Goal: Transaction & Acquisition: Download file/media

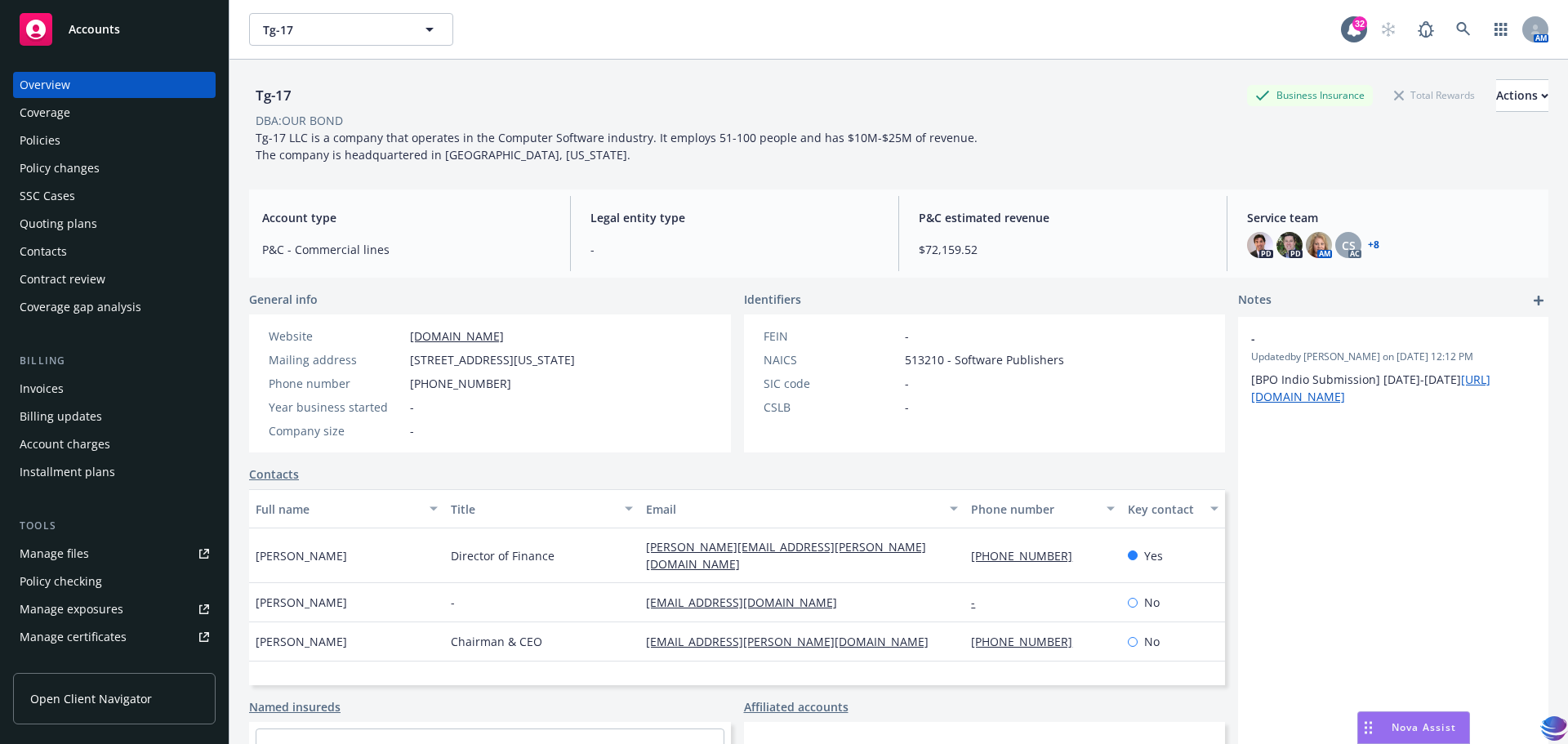
click at [43, 145] on div "Policies" at bounding box center [40, 140] width 41 height 26
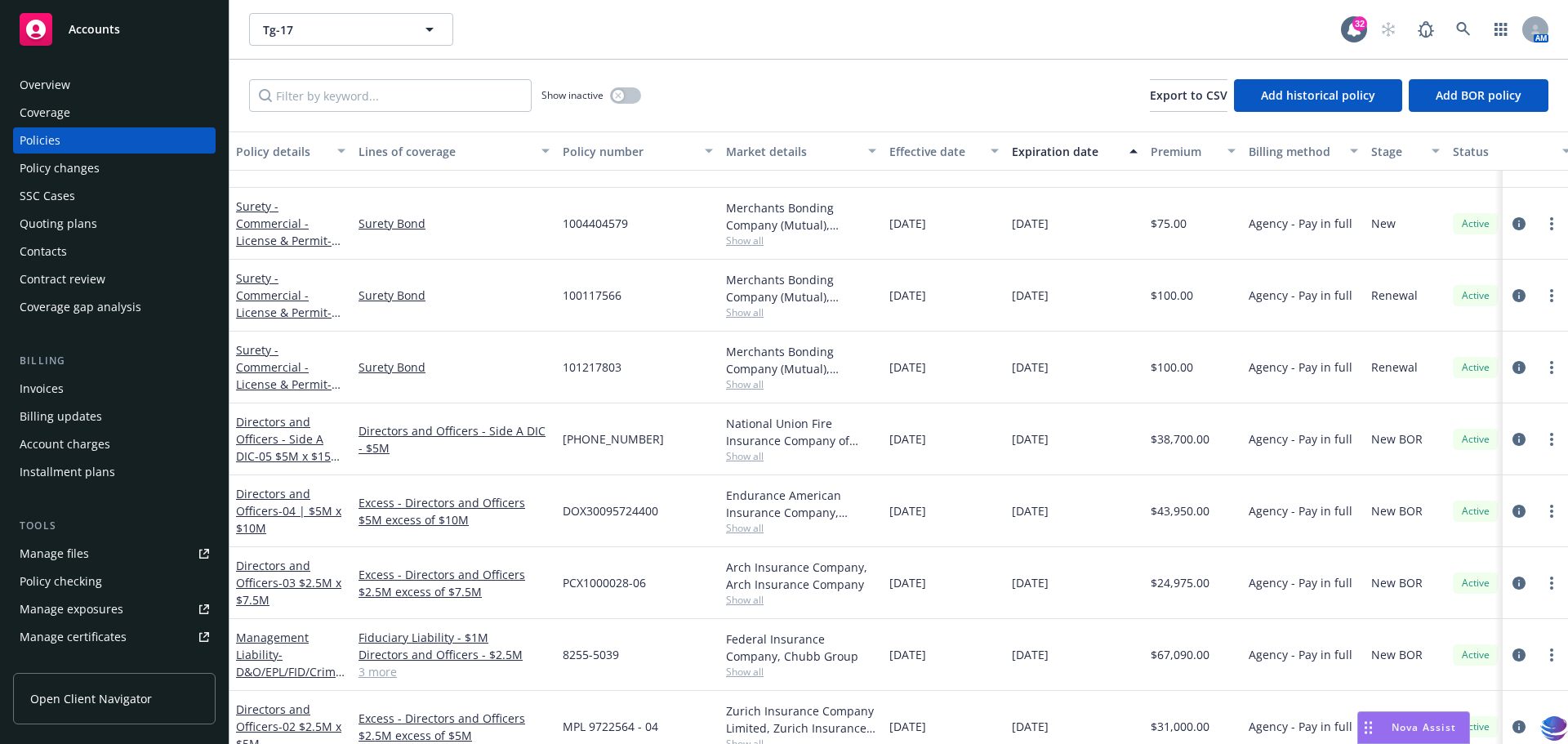
scroll to position [487, 0]
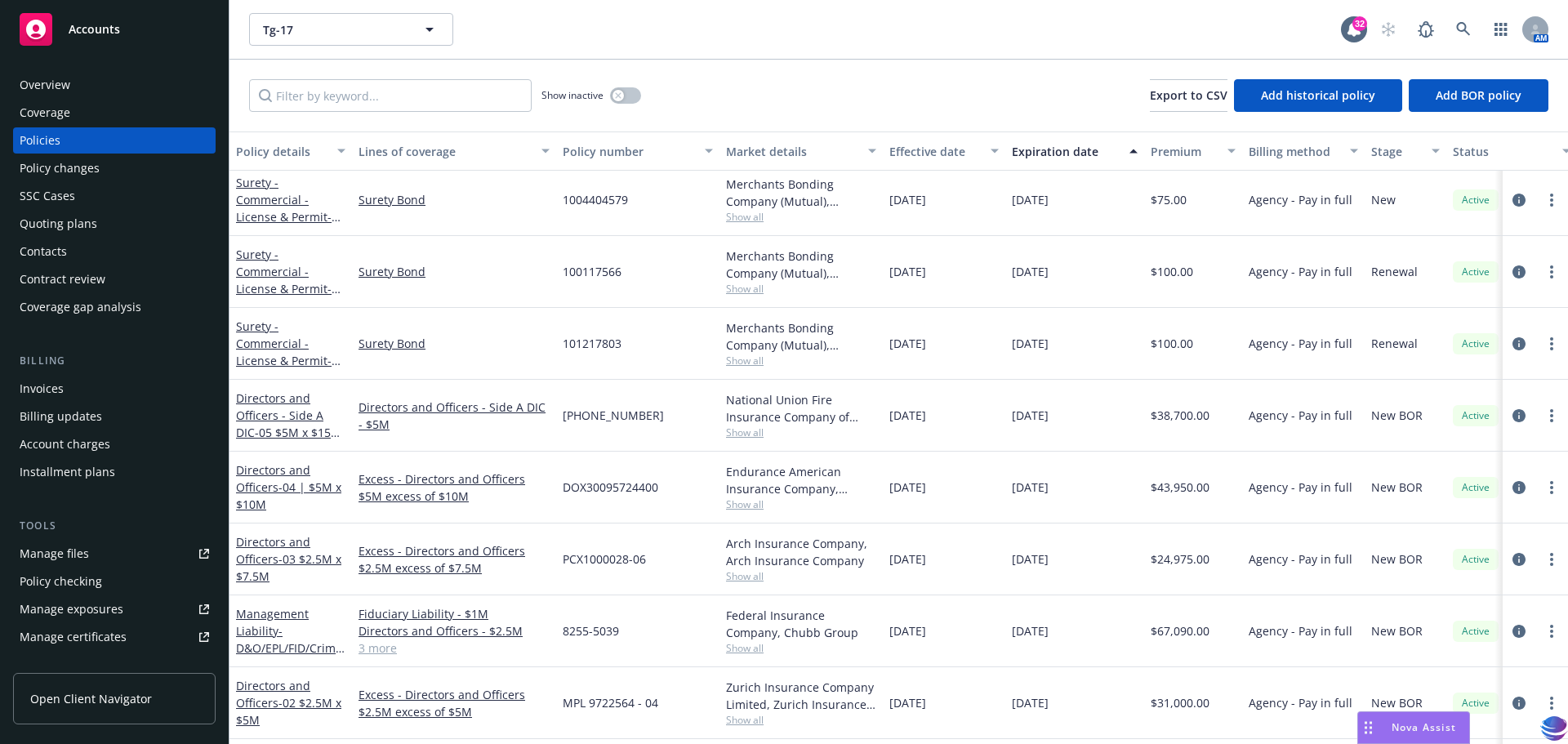
click at [384, 640] on link "3 more" at bounding box center [453, 648] width 191 height 17
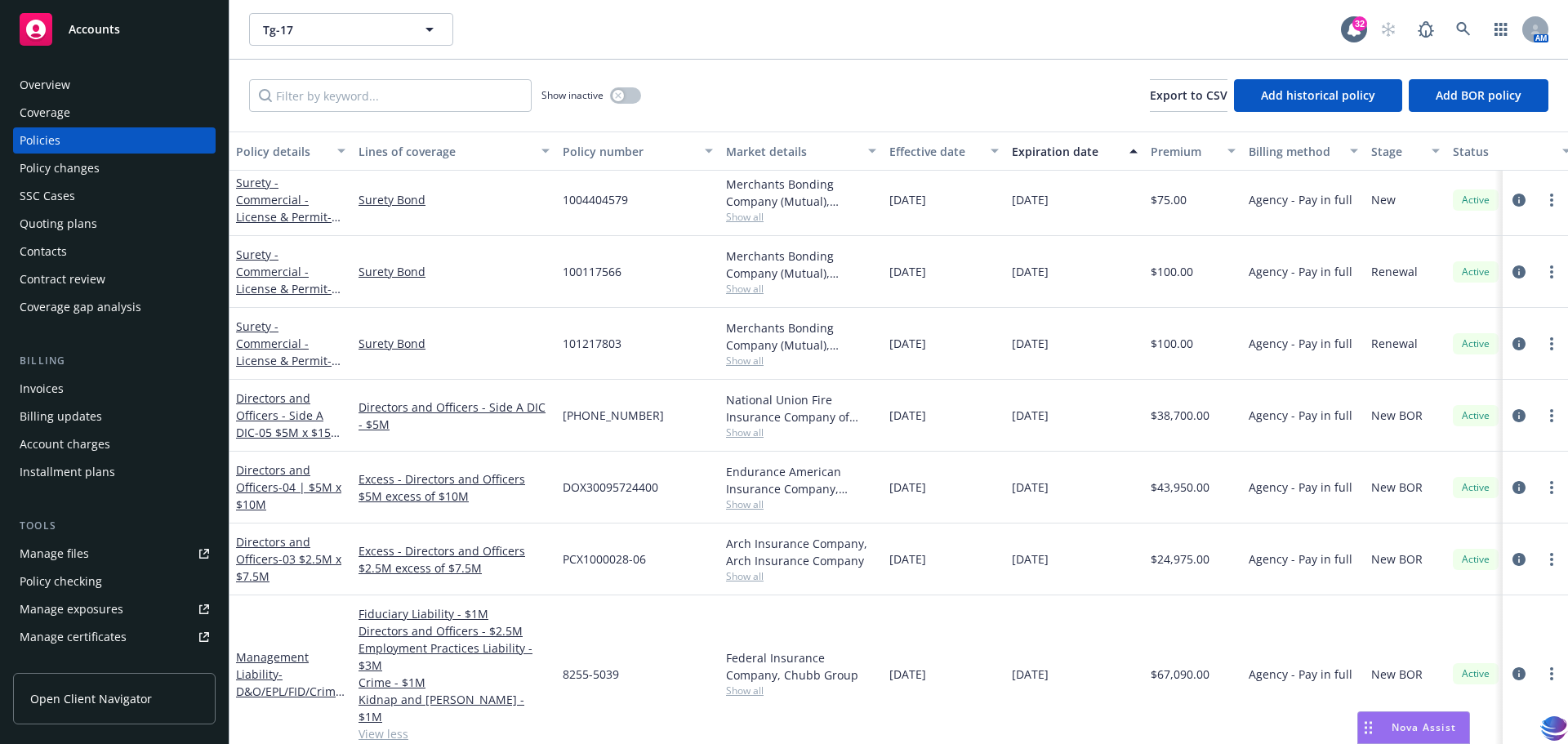
click at [96, 549] on link "Manage files" at bounding box center [114, 553] width 202 height 26
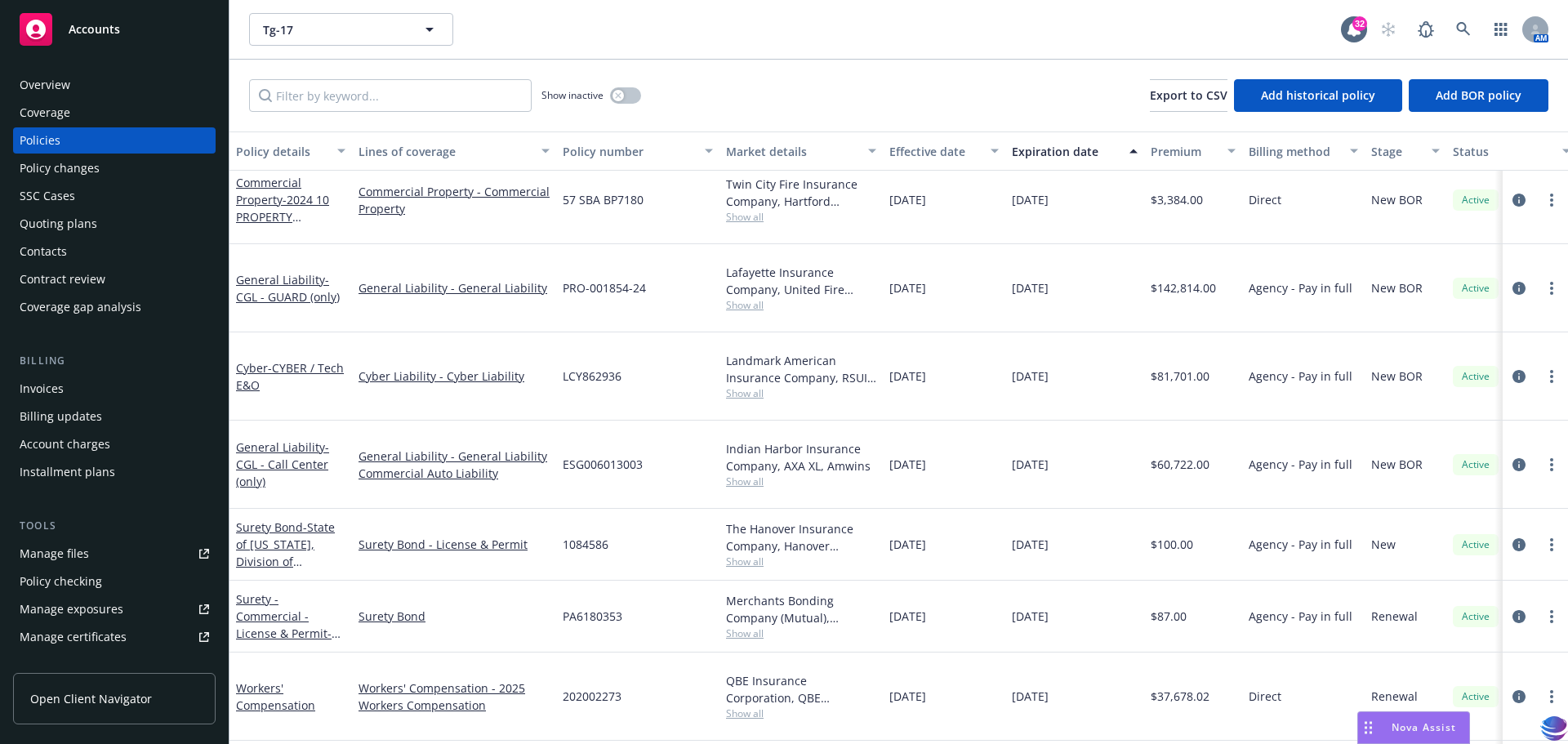
scroll to position [0, 0]
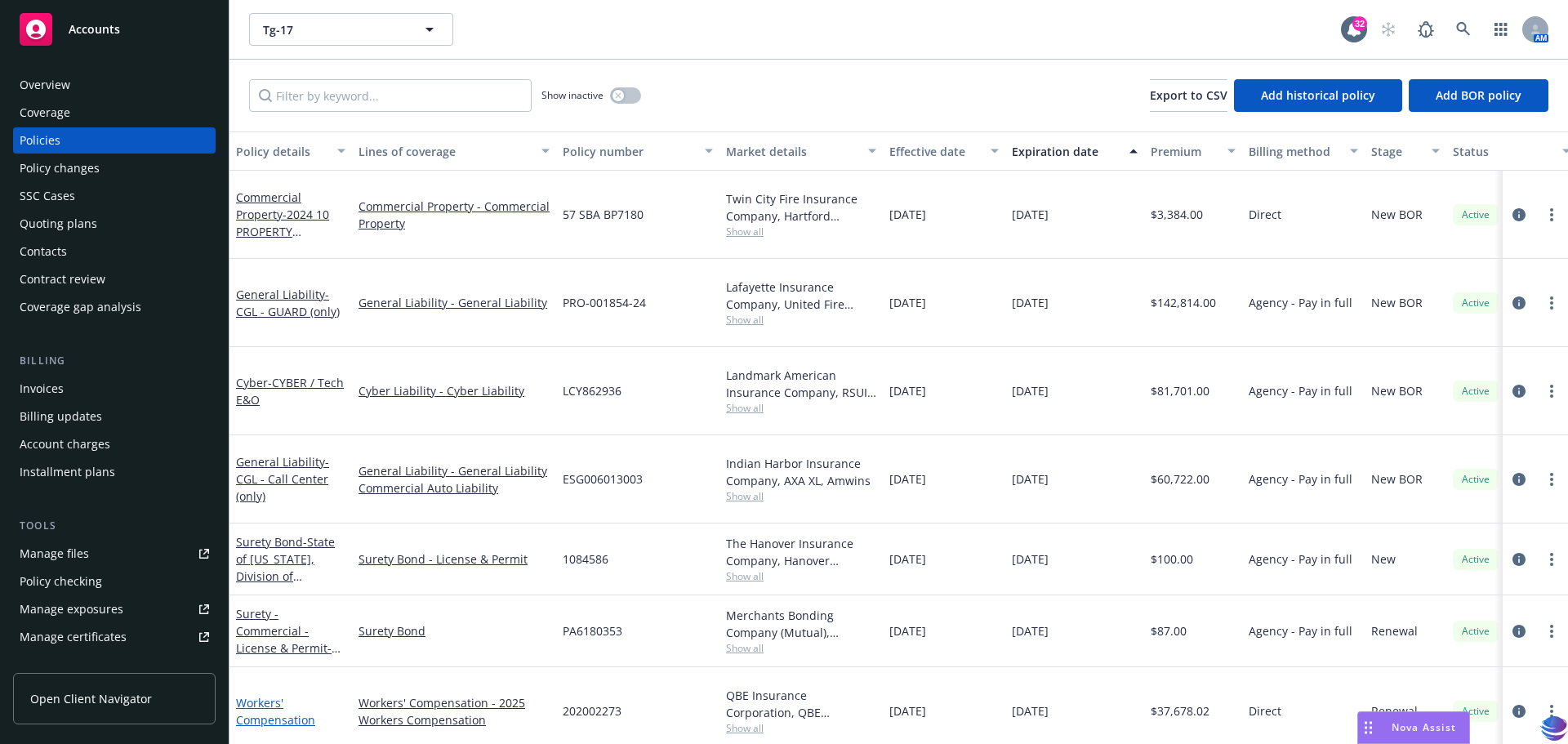
click at [256, 695] on link "Workers' Compensation" at bounding box center [276, 711] width 79 height 33
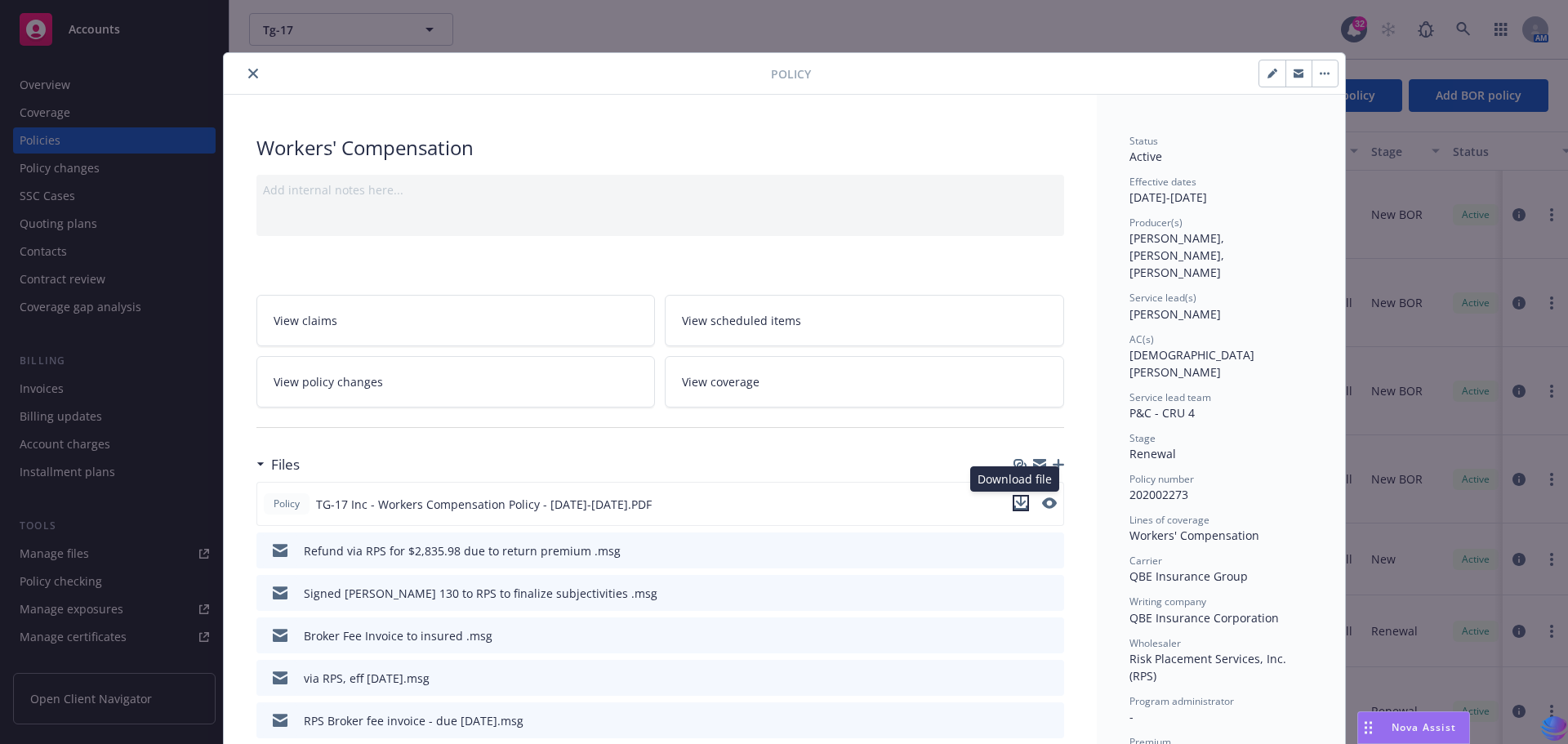
click at [1017, 499] on icon "download file" at bounding box center [1021, 503] width 14 height 14
click at [249, 75] on icon "close" at bounding box center [254, 74] width 10 height 10
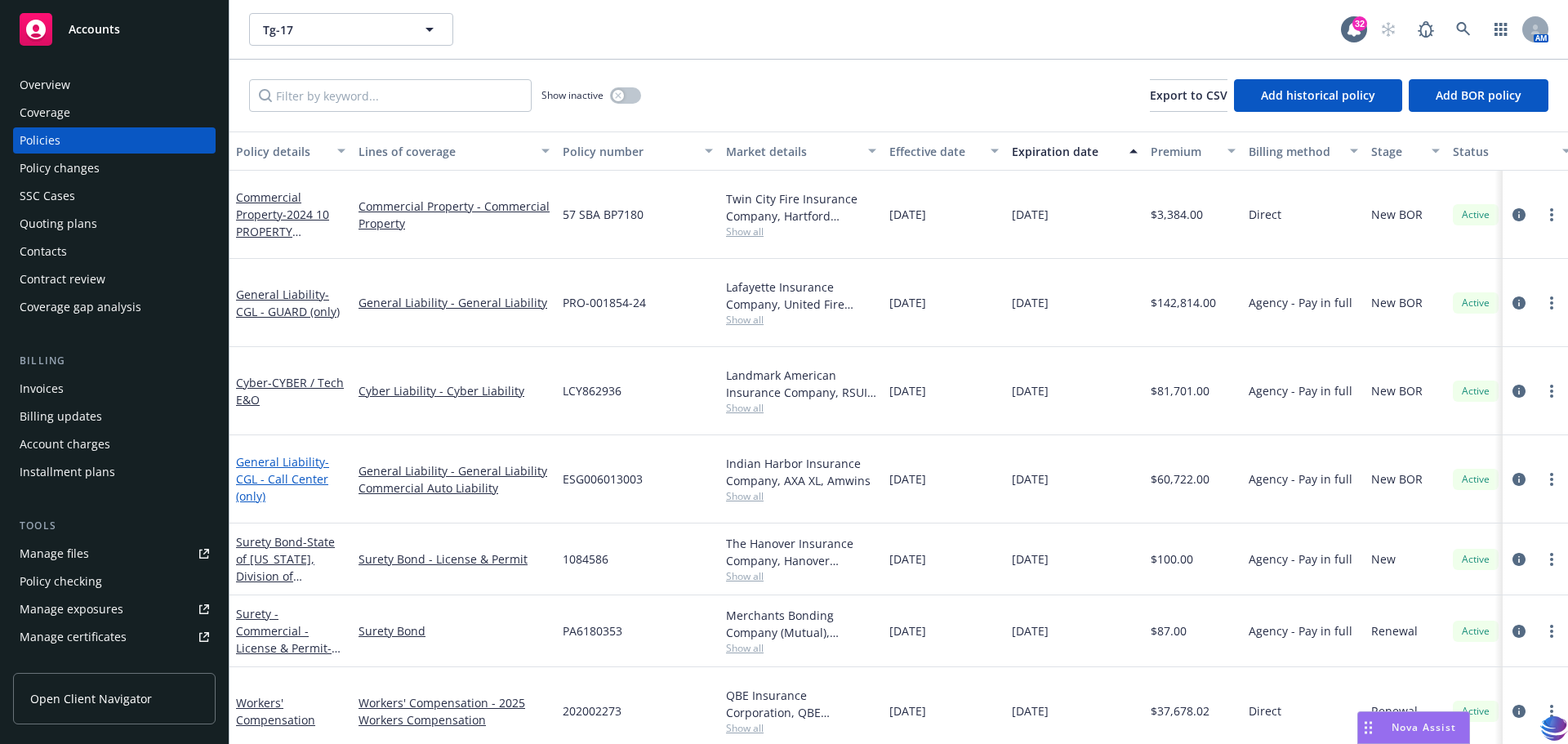
click at [285, 454] on link "General Liability - CGL - Call Center (only)" at bounding box center [283, 478] width 93 height 49
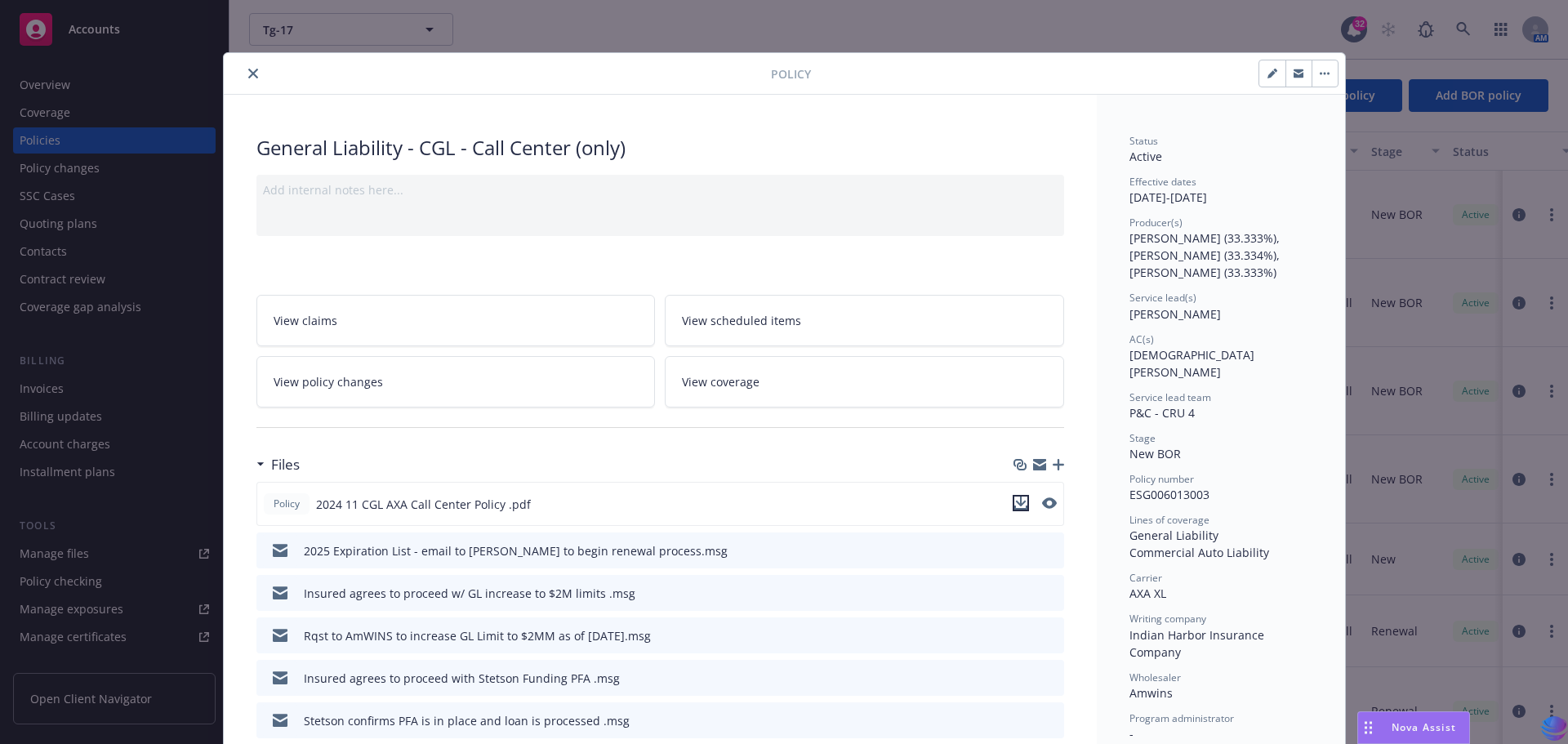
click at [1018, 505] on icon "download file" at bounding box center [1021, 503] width 14 height 14
click at [249, 74] on icon "close" at bounding box center [254, 74] width 10 height 10
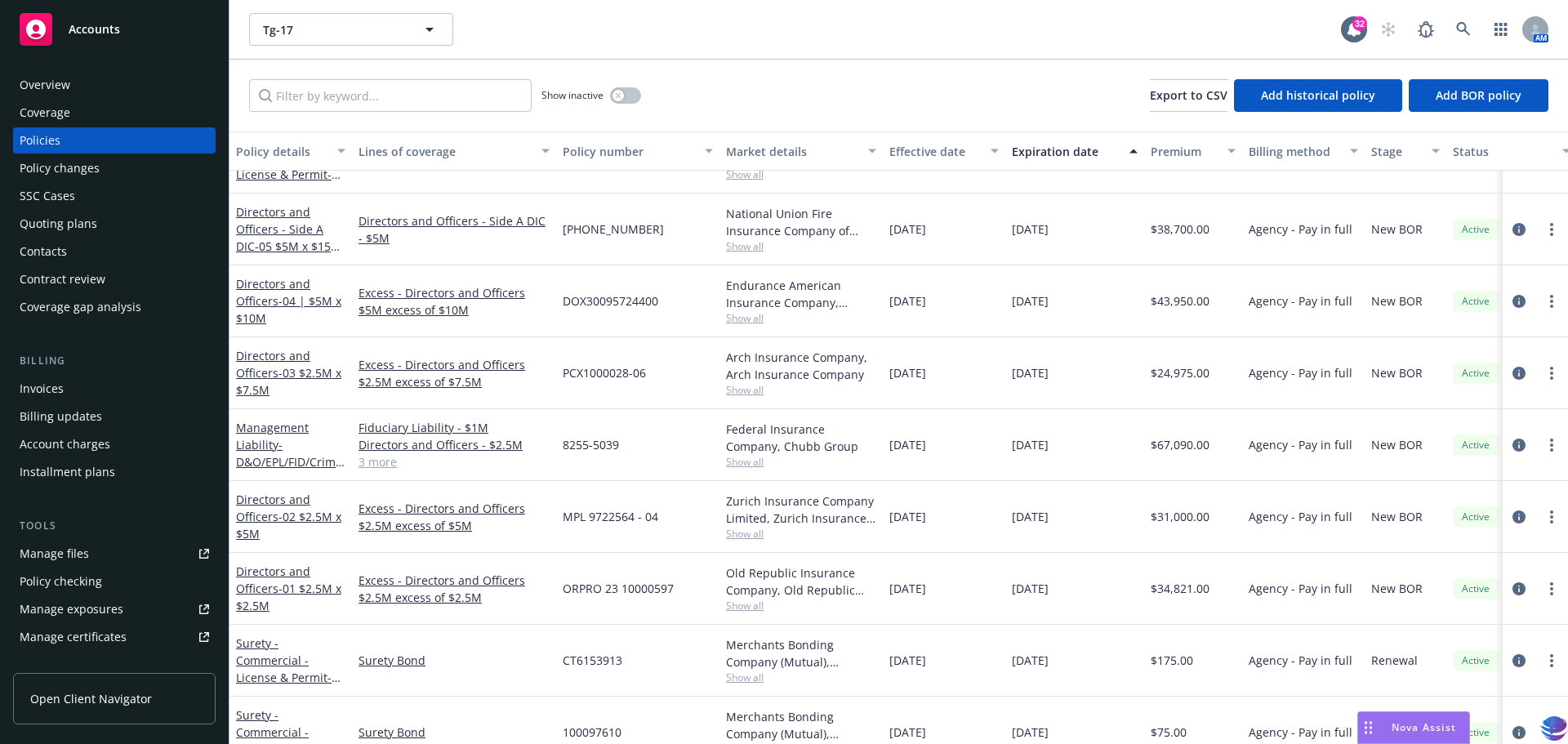
scroll to position [673, 0]
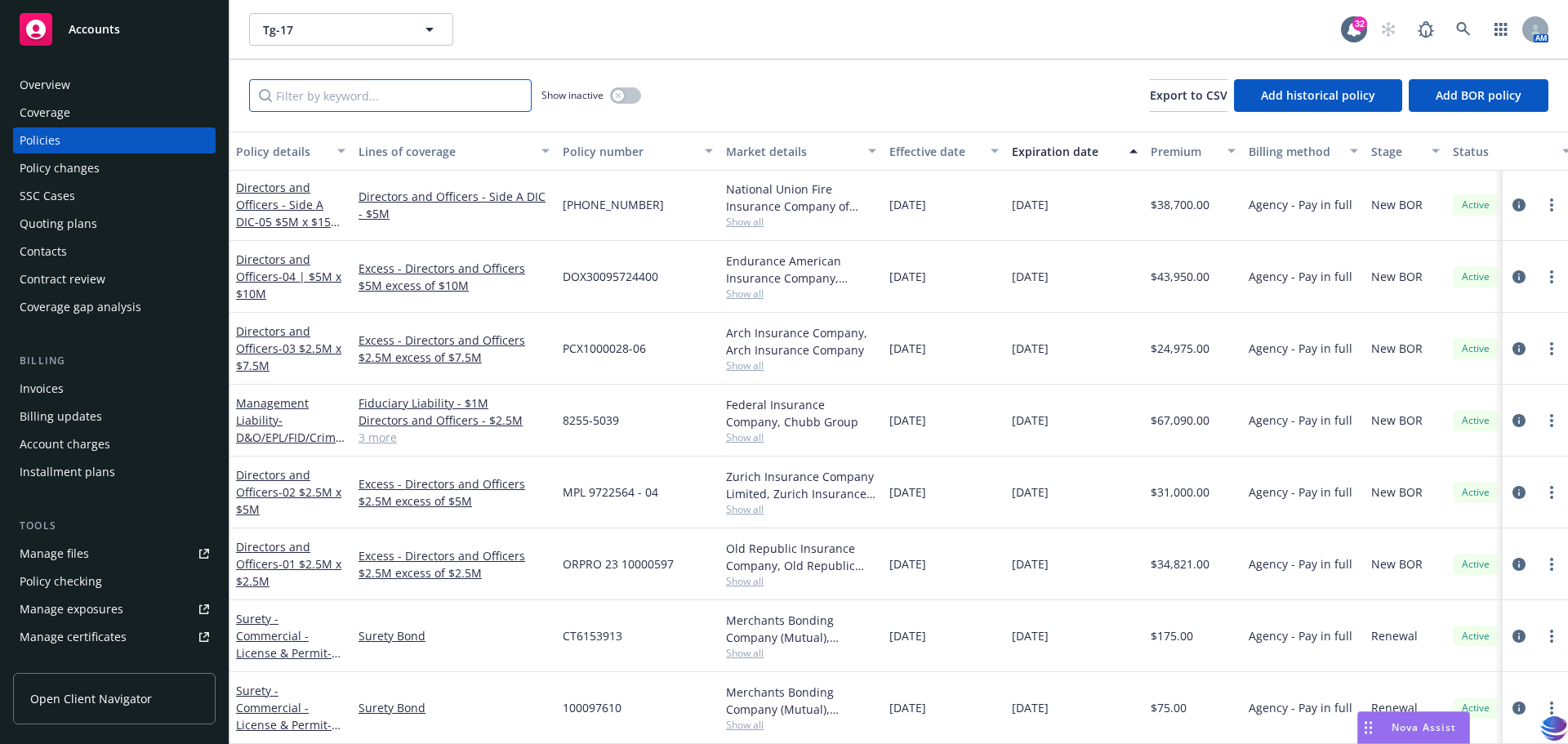
click at [334, 104] on input "Filter by keyword..." at bounding box center [390, 96] width 283 height 33
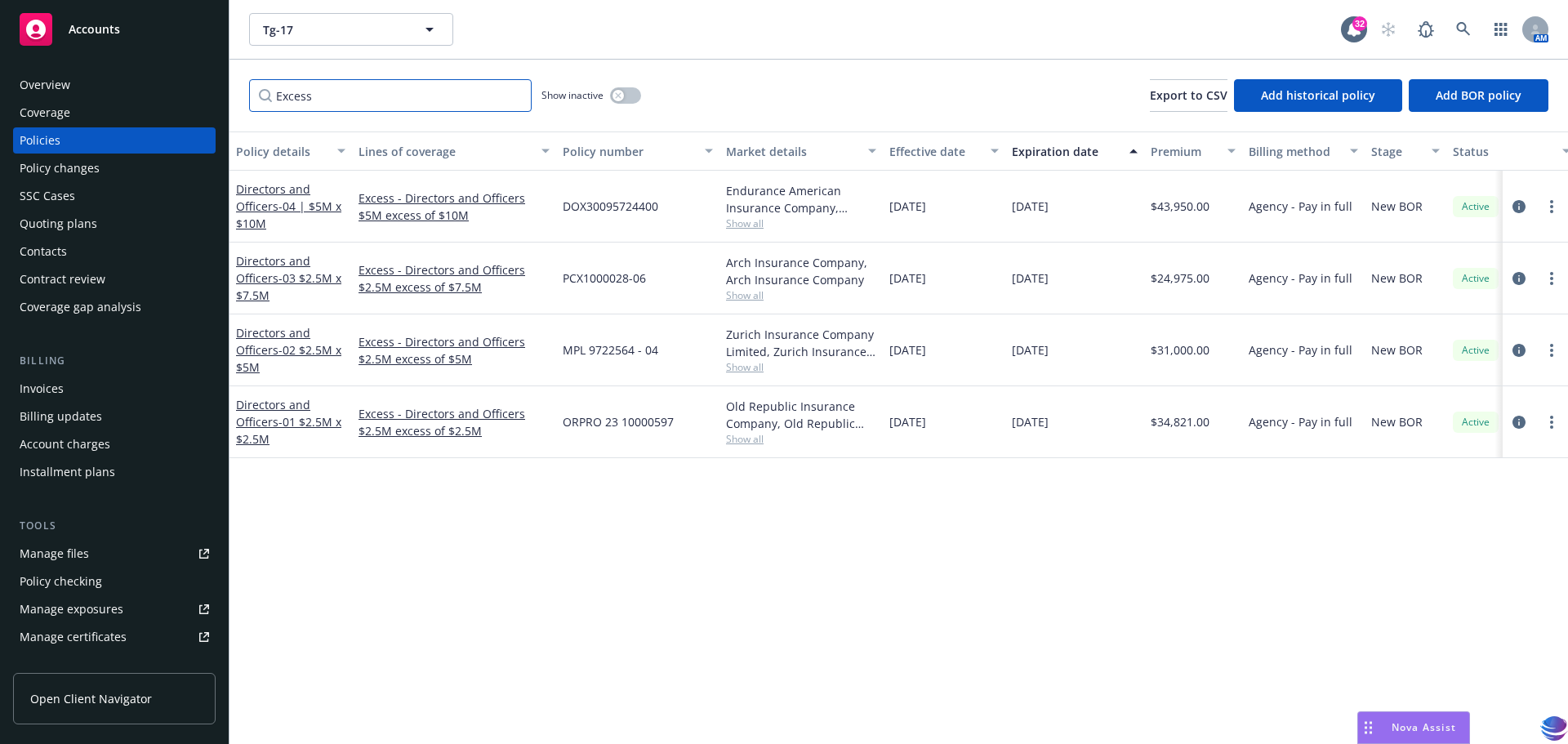
type input "Excess"
click at [513, 96] on input "Excess" at bounding box center [390, 96] width 283 height 33
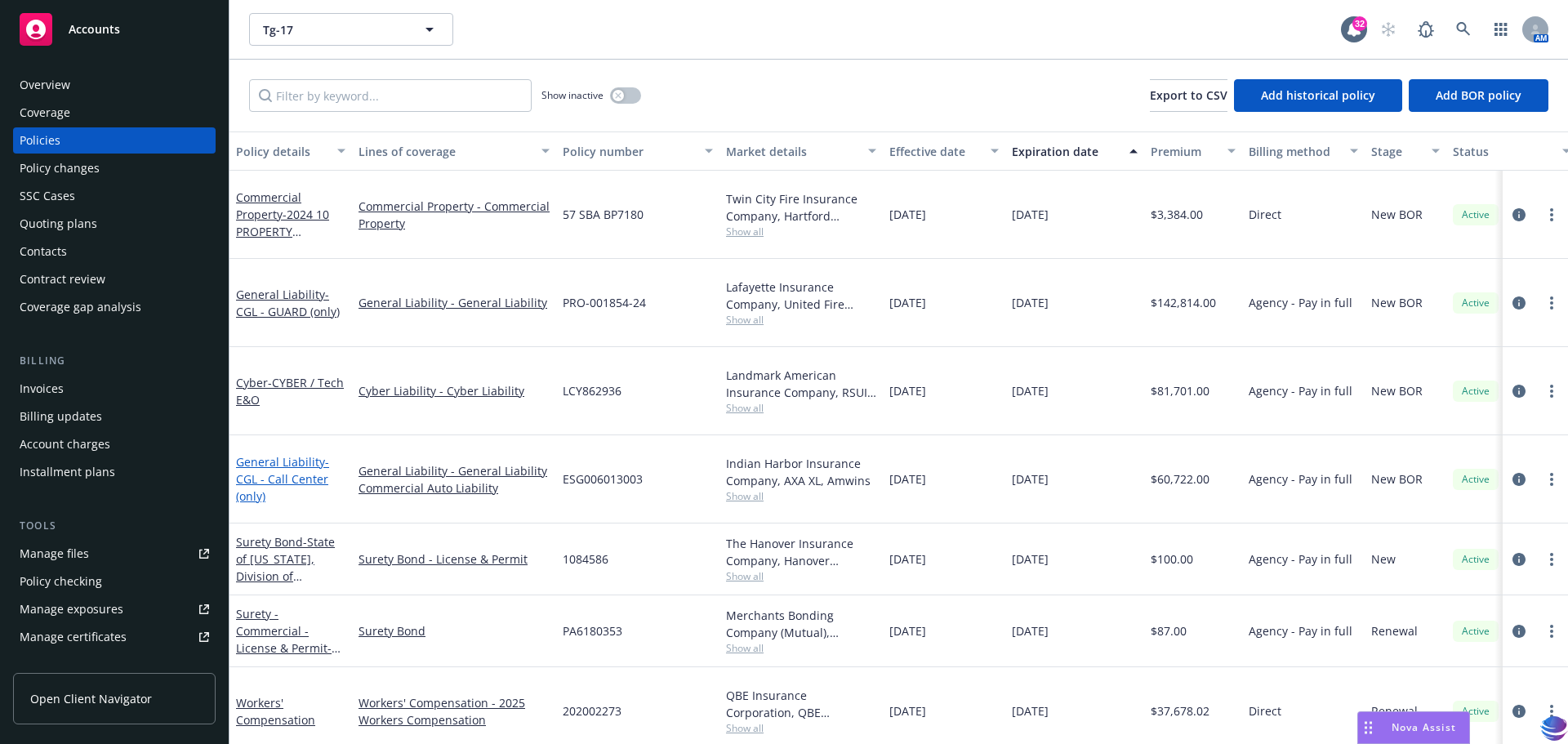
click at [304, 454] on link "General Liability - CGL - Call Center (only)" at bounding box center [283, 478] width 93 height 49
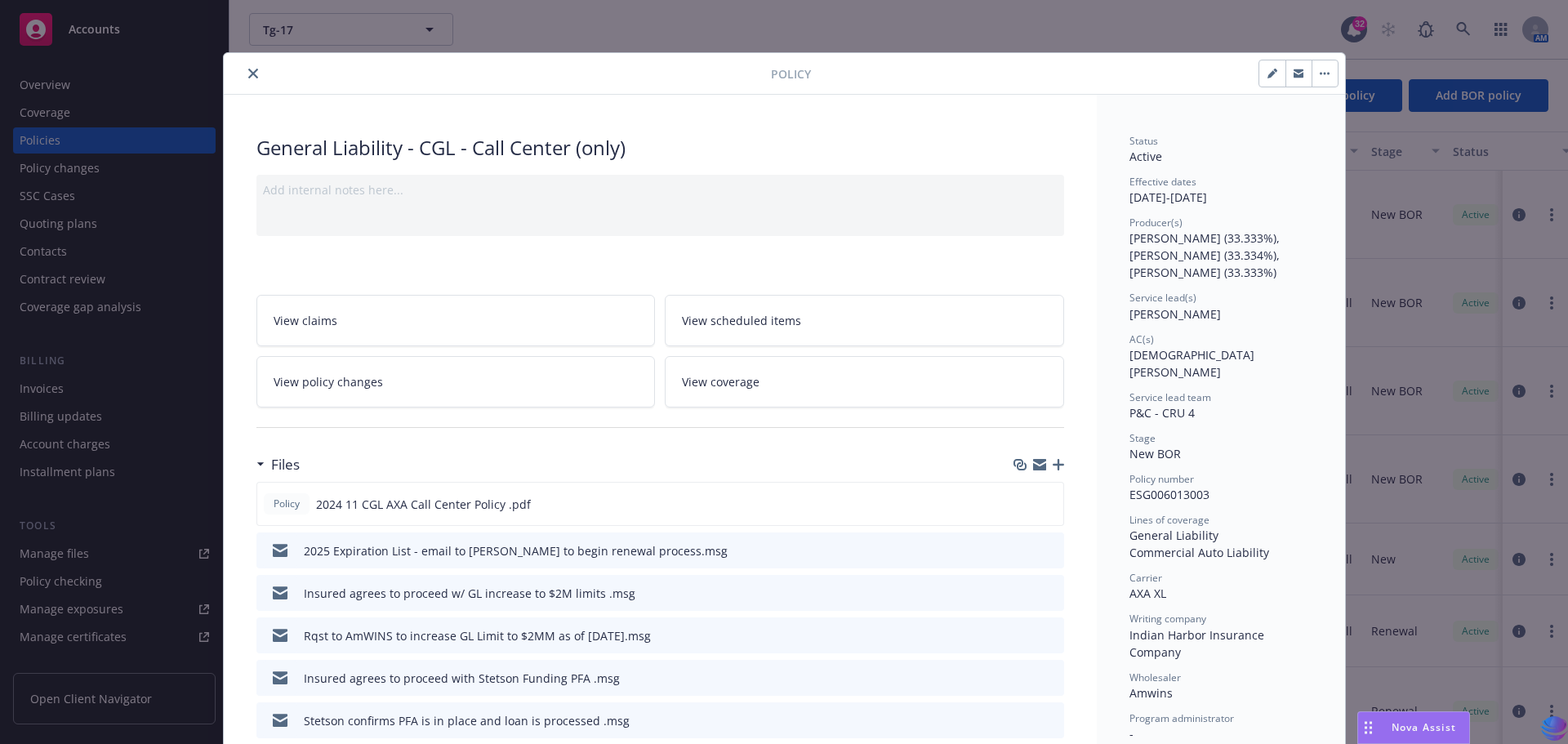
scroll to position [49, 0]
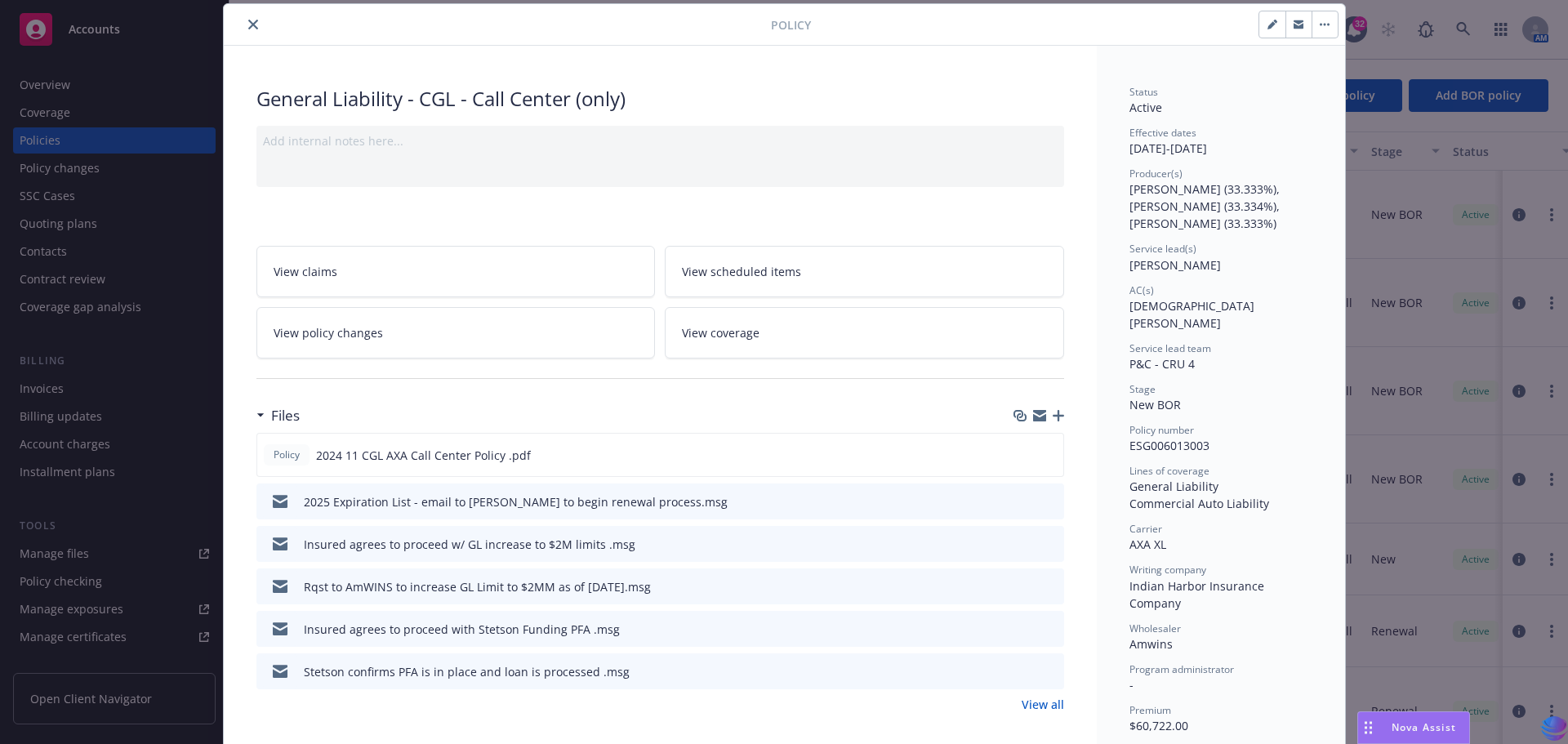
click at [250, 25] on icon "close" at bounding box center [254, 24] width 10 height 10
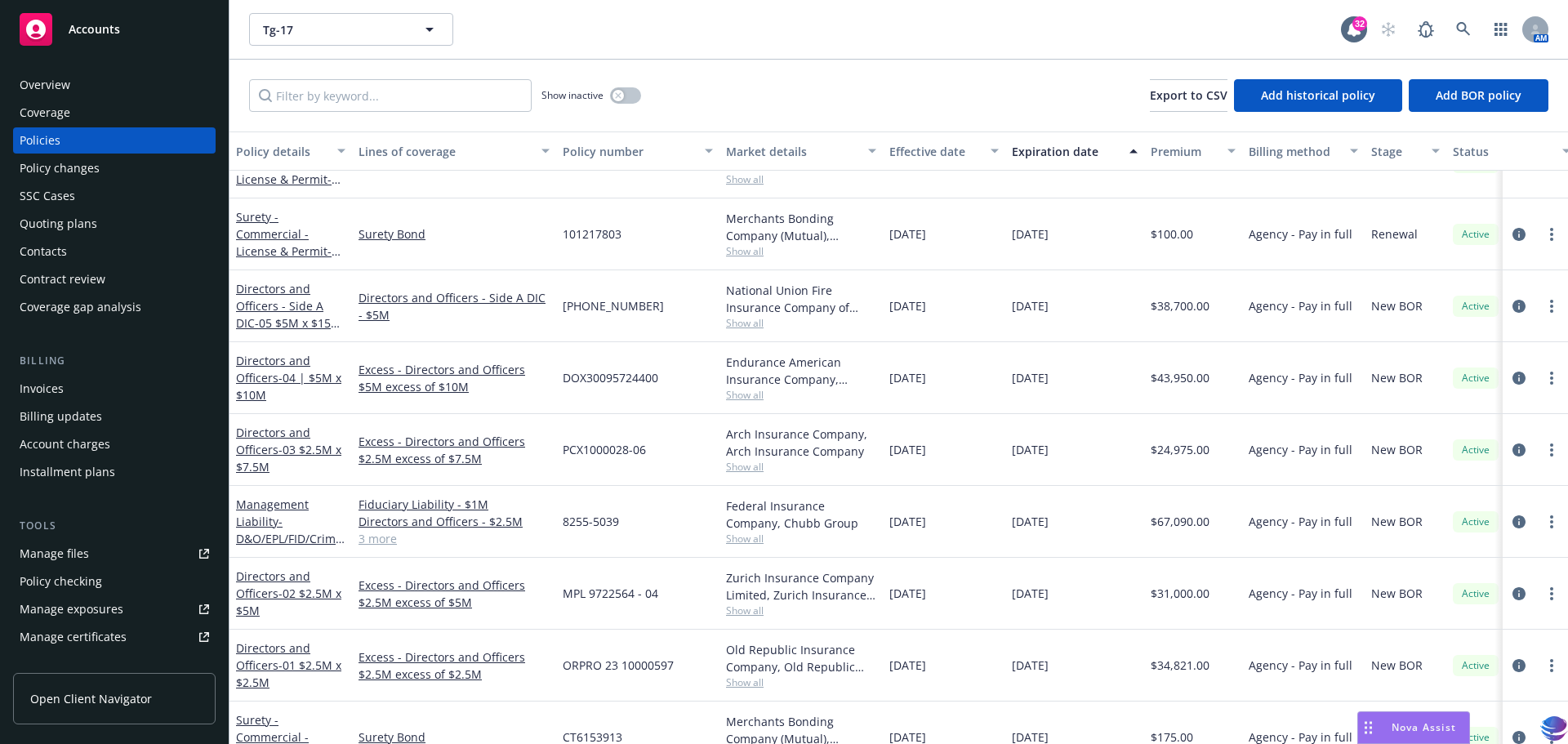
scroll to position [582, 0]
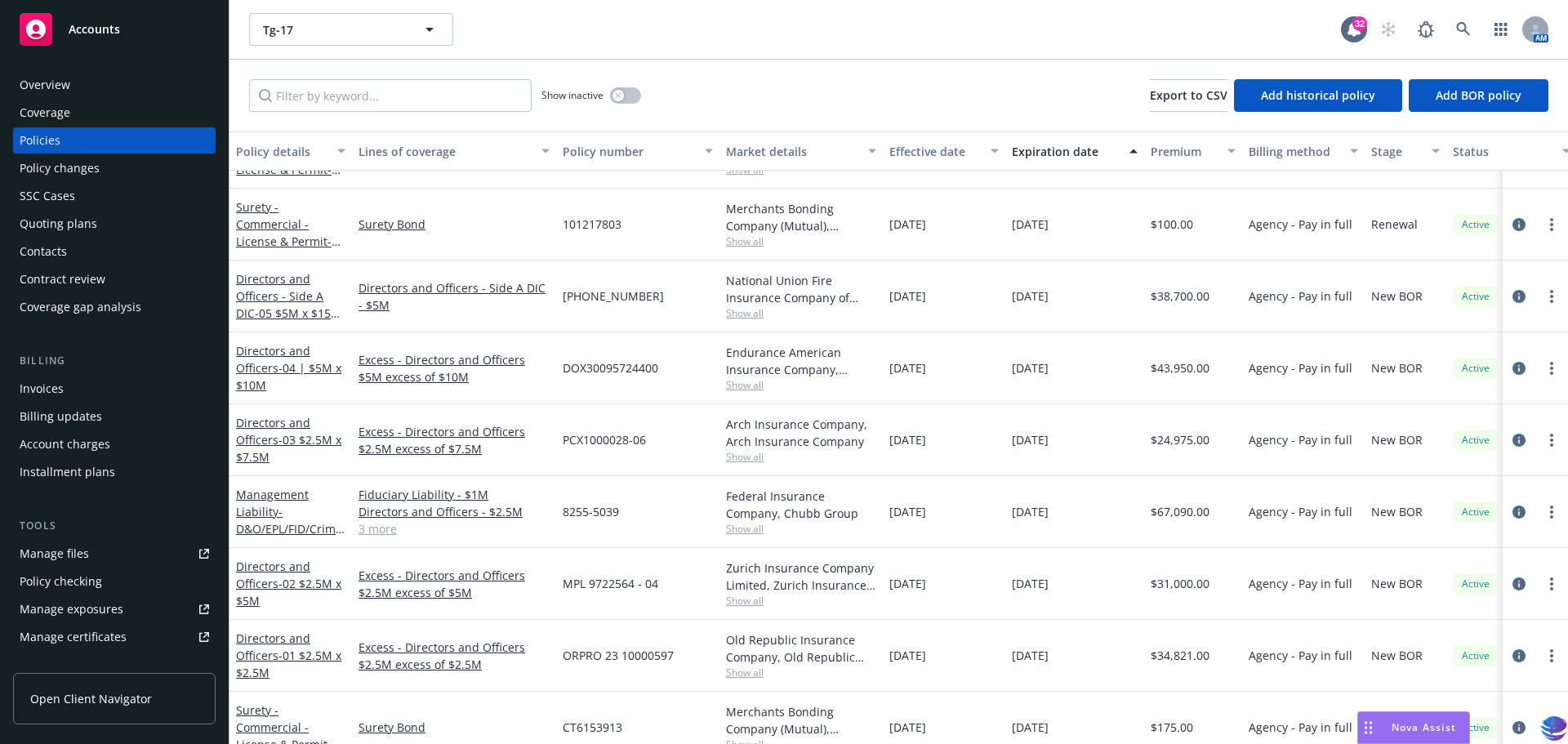
click at [376, 528] on link "3 more" at bounding box center [453, 529] width 191 height 17
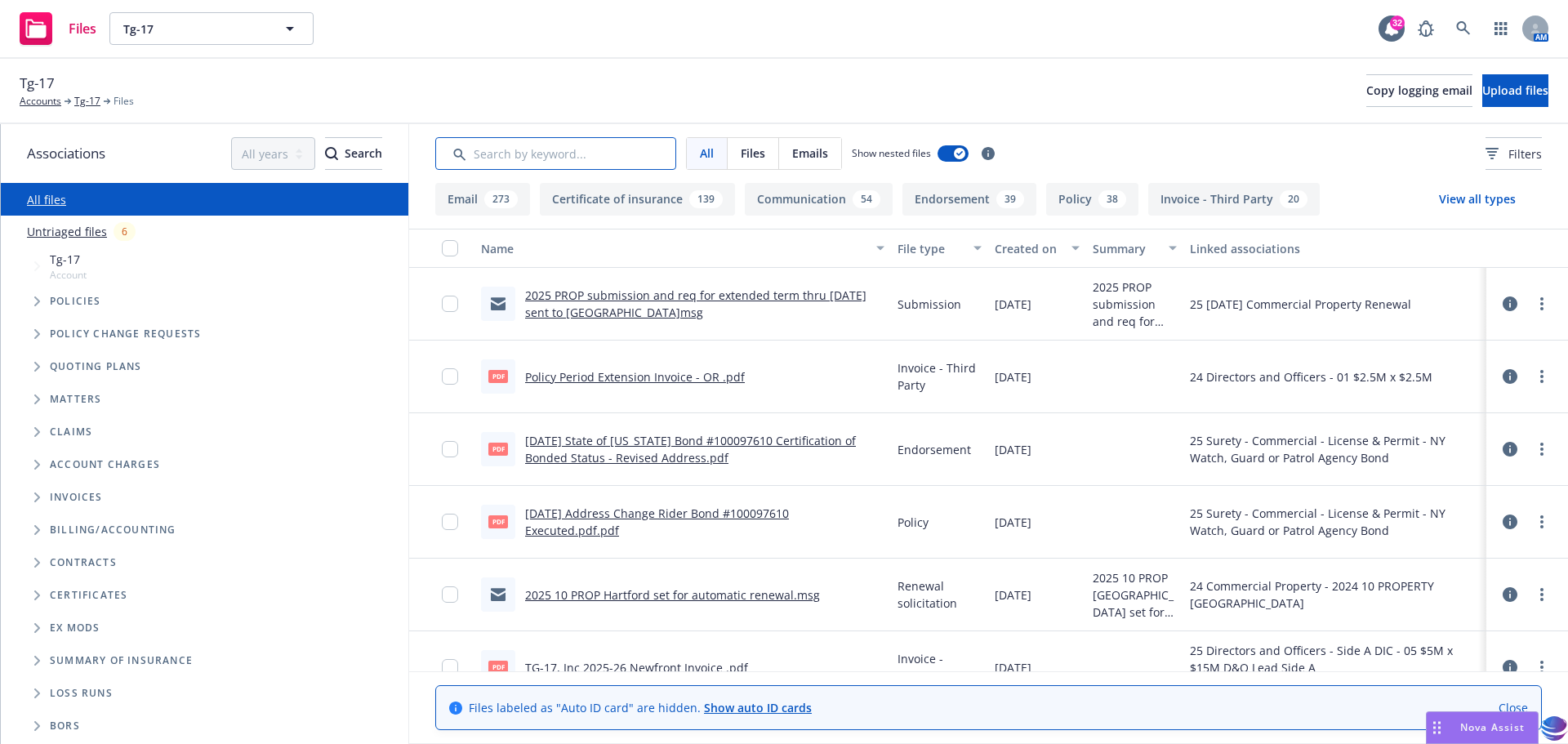
click at [521, 149] on input "Search by keyword..." at bounding box center [556, 154] width 241 height 33
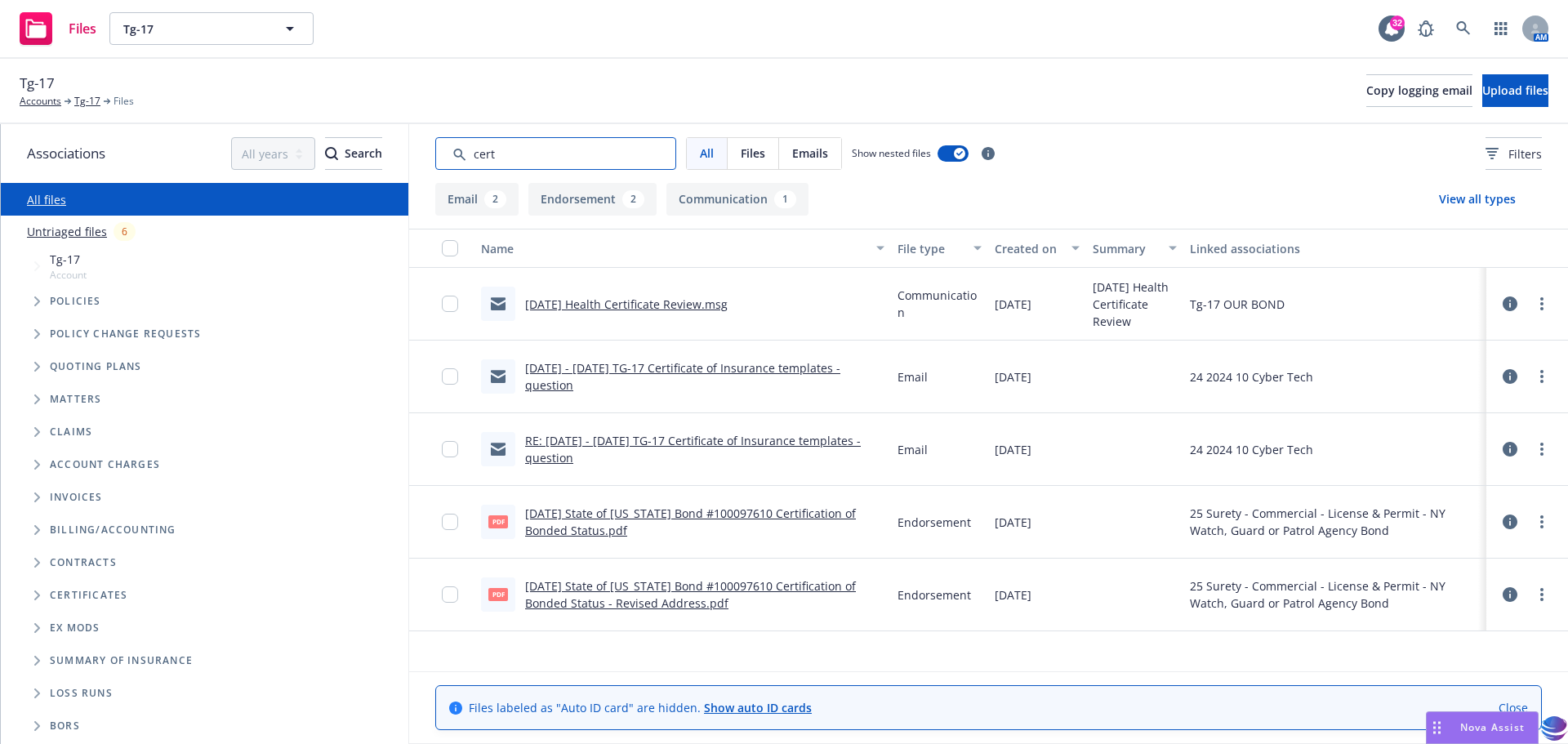
type input "cert"
click at [665, 301] on link "2024 Ascension Health Certificate Review.msg" at bounding box center [626, 304] width 202 height 15
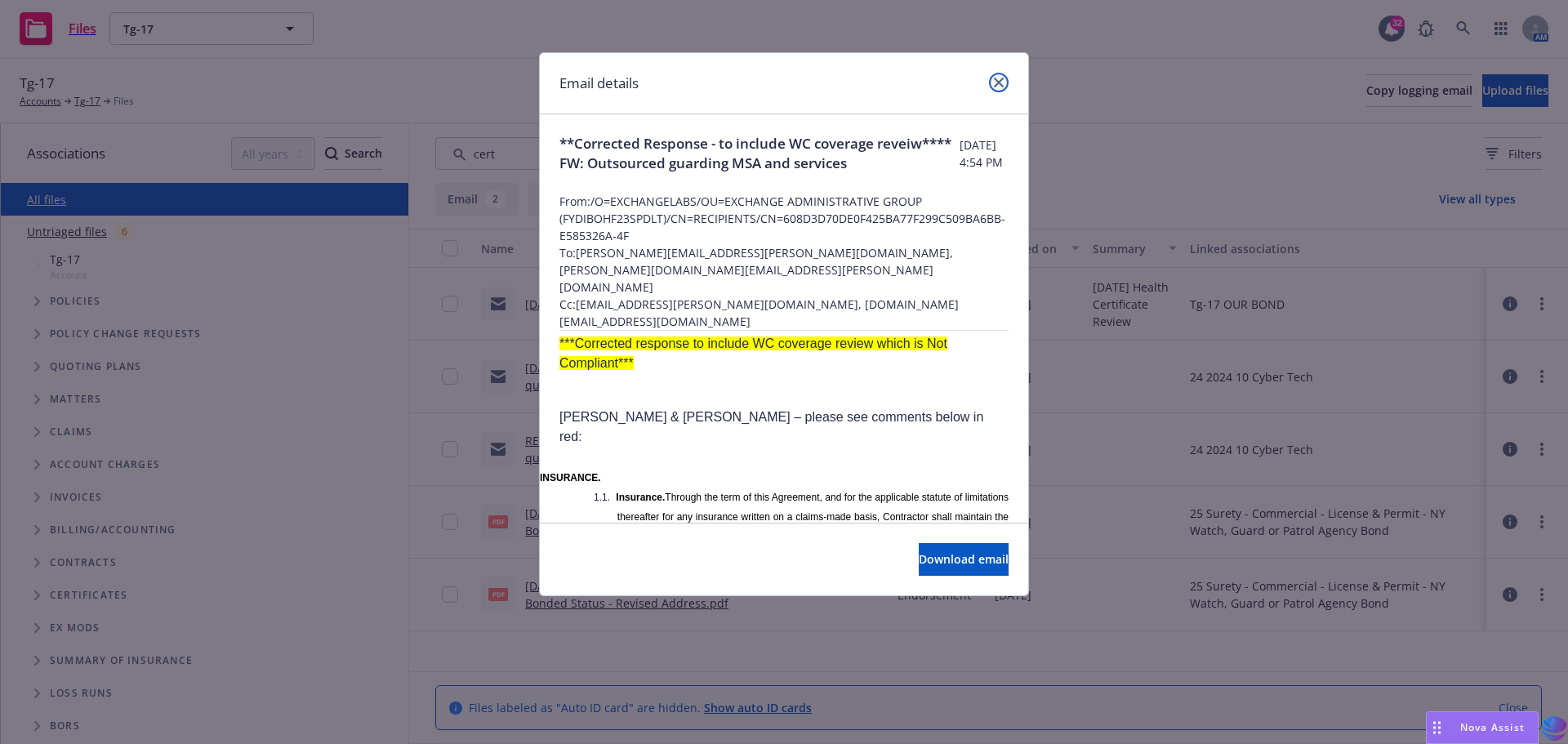
click at [996, 81] on icon "close" at bounding box center [999, 82] width 10 height 10
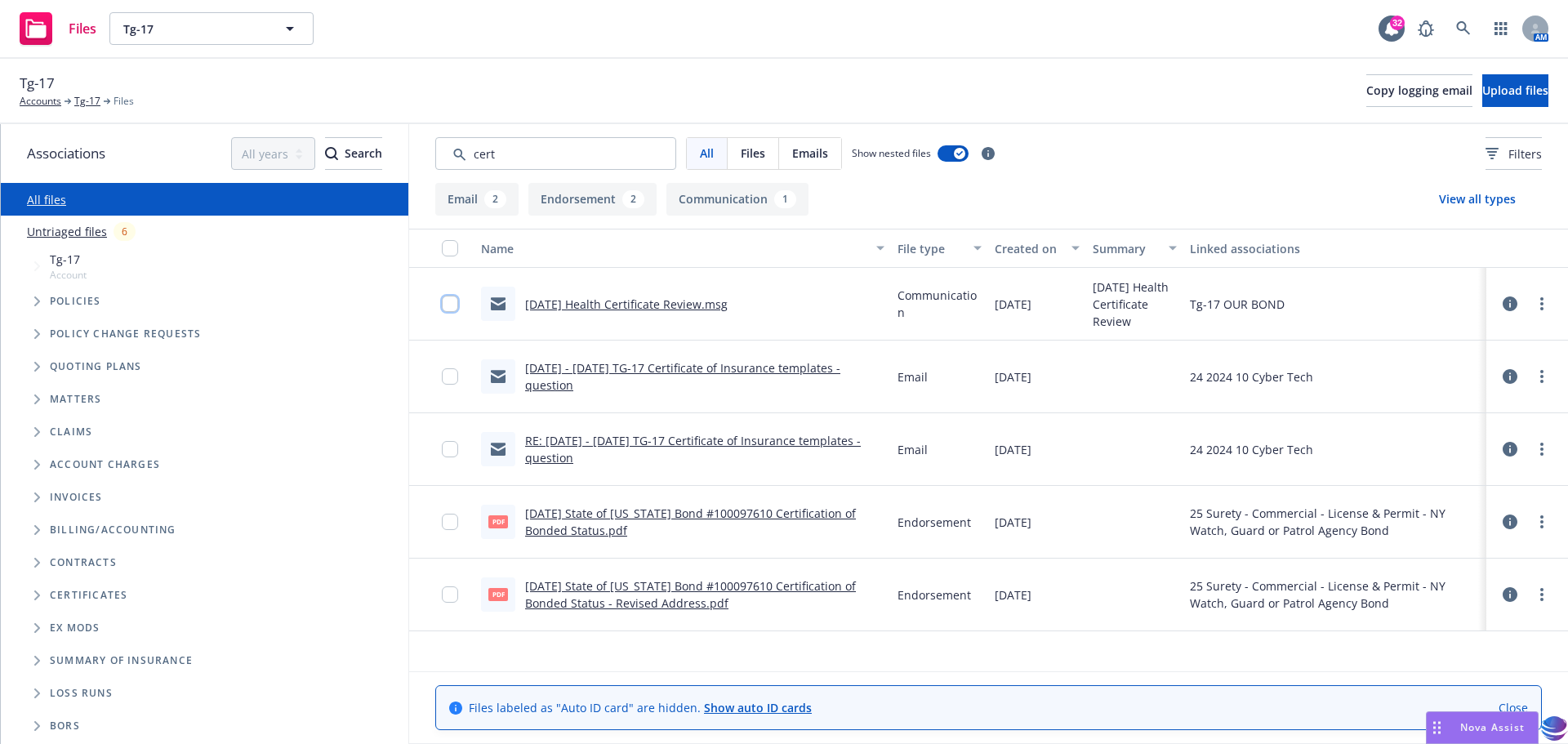
click at [447, 308] on input "checkbox" at bounding box center [450, 303] width 16 height 16
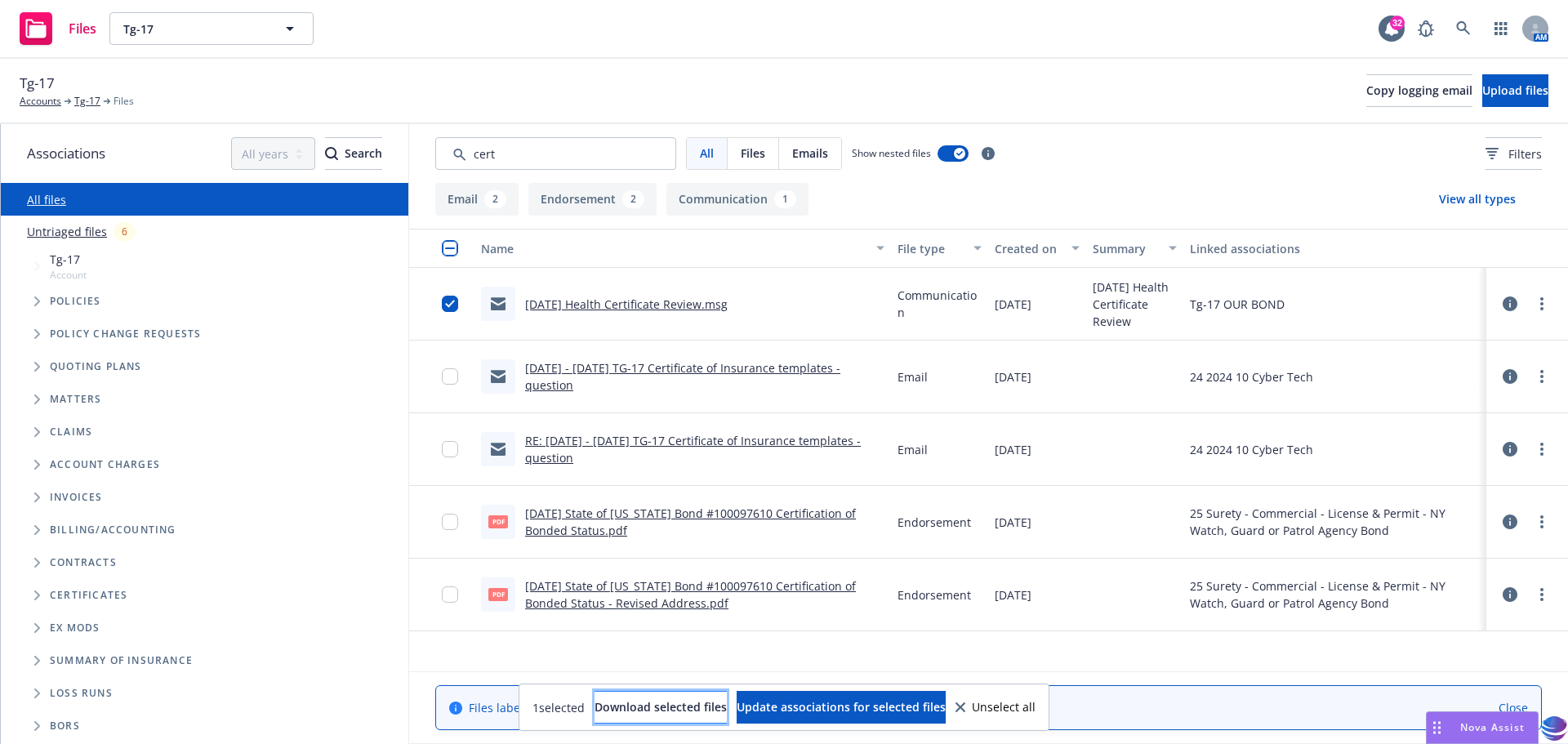
click at [596, 709] on span "Download selected files" at bounding box center [660, 706] width 133 height 15
